Goal: Obtain resource: Obtain resource

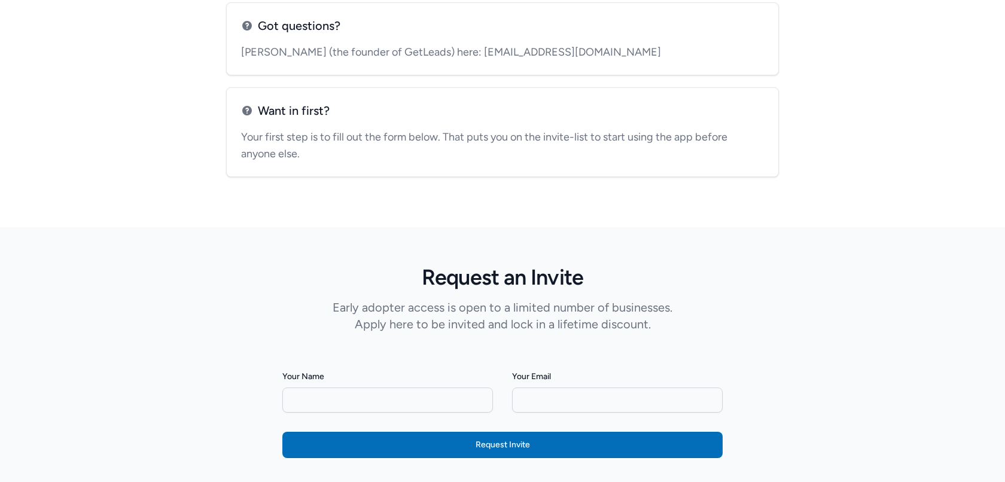
scroll to position [3267, 0]
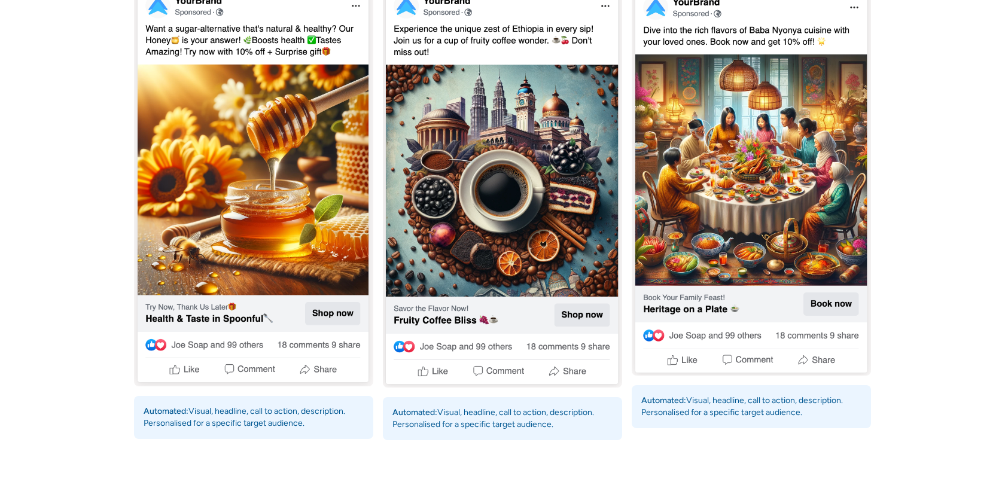
scroll to position [1131, 0]
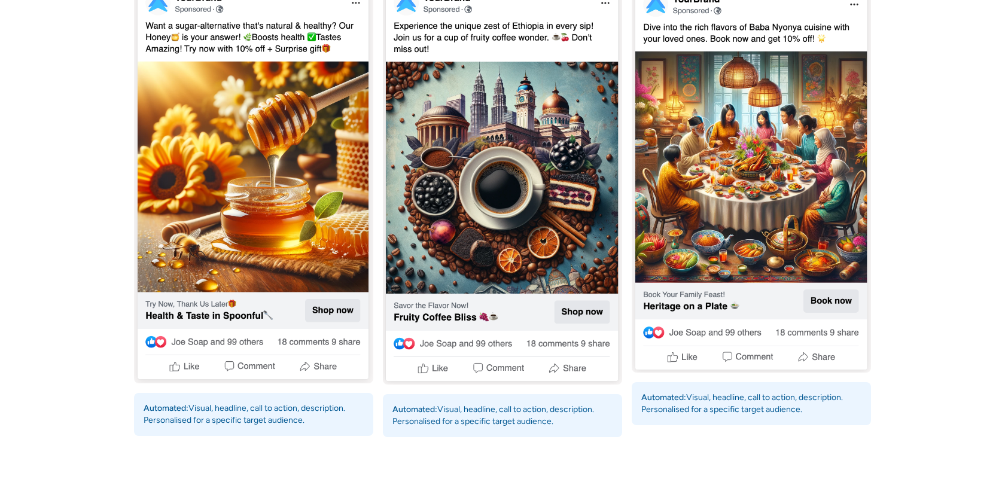
click at [223, 223] on img at bounding box center [253, 180] width 239 height 407
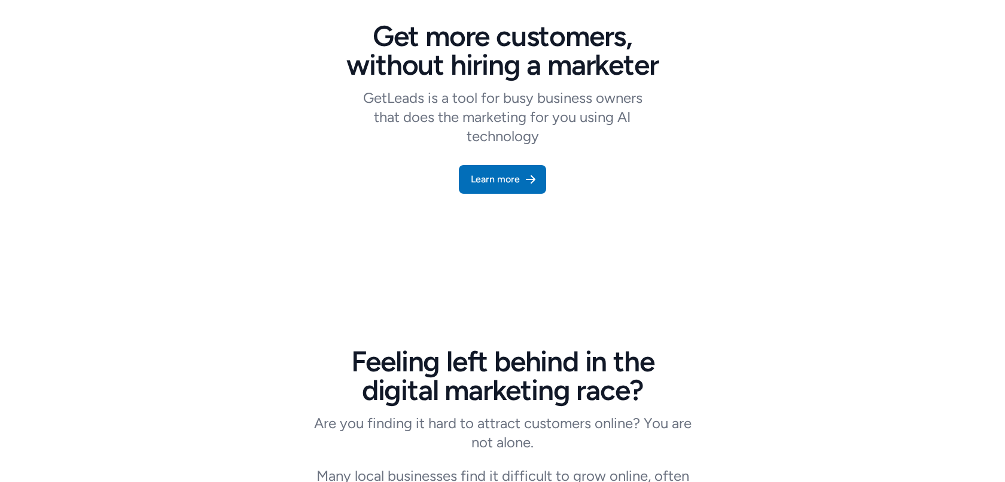
scroll to position [0, 0]
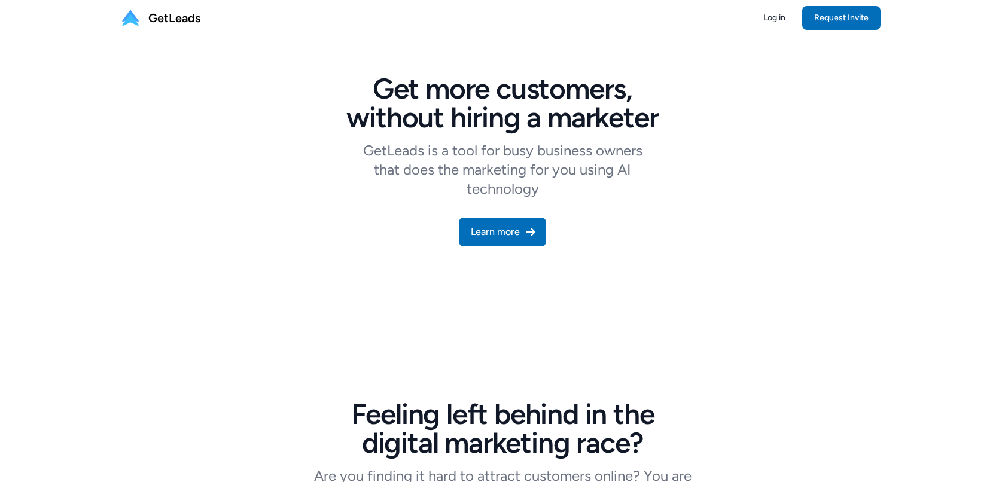
drag, startPoint x: 848, startPoint y: 33, endPoint x: 845, endPoint y: 25, distance: 8.7
click at [848, 33] on nav "GetLeads Log in Request Invite" at bounding box center [502, 18] width 1005 height 36
click at [845, 23] on link "Request Invite" at bounding box center [841, 18] width 78 height 24
click at [514, 242] on link "Learn more" at bounding box center [502, 232] width 87 height 29
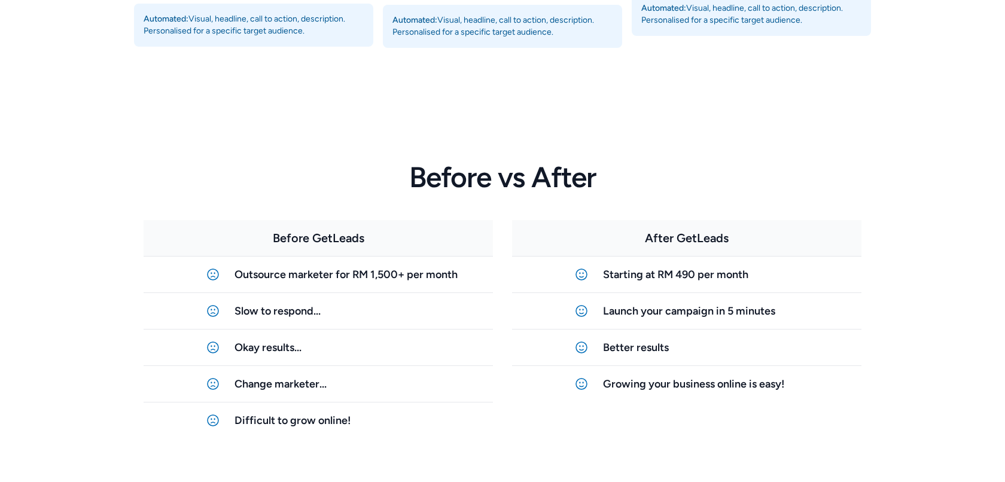
scroll to position [1738, 0]
